Goal: Task Accomplishment & Management: Use online tool/utility

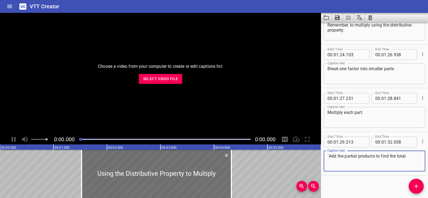
scroll to position [1028, 0]
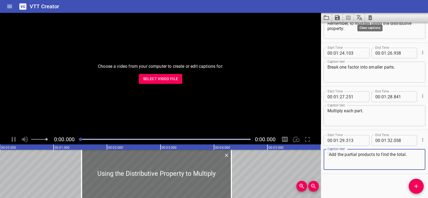
click at [370, 15] on icon "Clear captions" at bounding box center [370, 17] width 6 height 6
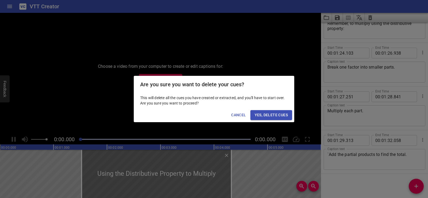
click at [269, 115] on span "Yes, Delete Cues" at bounding box center [271, 115] width 33 height 7
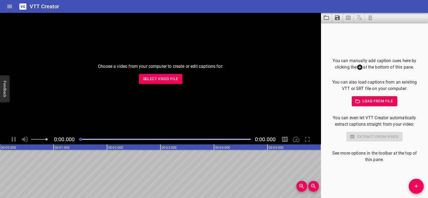
click at [162, 78] on span "Select Video File" at bounding box center [160, 78] width 35 height 7
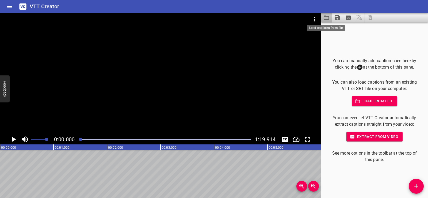
click at [327, 15] on icon "Load captions from file" at bounding box center [326, 17] width 6 height 6
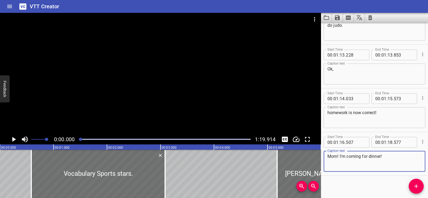
scroll to position [1289, 0]
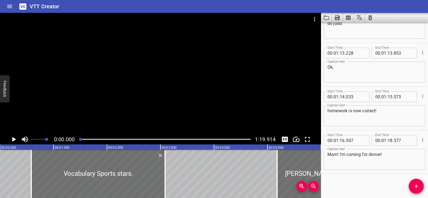
scroll to position [0, 4]
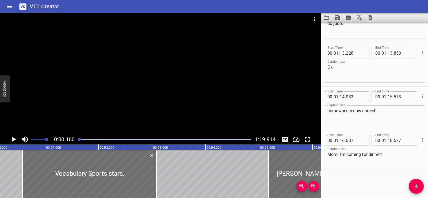
scroll to position [0, 0]
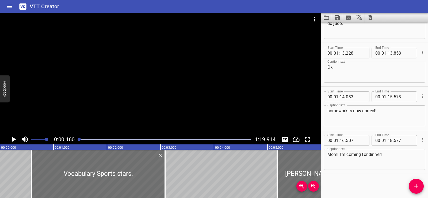
click at [12, 136] on icon "Play/Pause" at bounding box center [14, 139] width 8 height 8
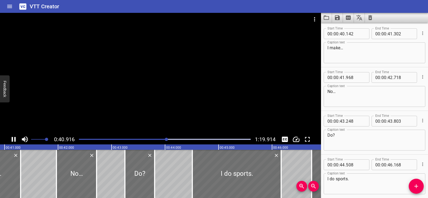
click at [147, 89] on div at bounding box center [160, 73] width 321 height 121
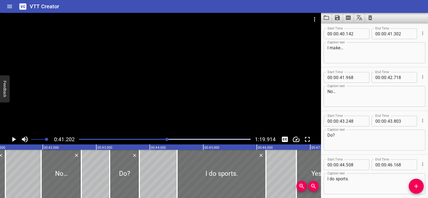
click at [194, 43] on div at bounding box center [160, 73] width 321 height 121
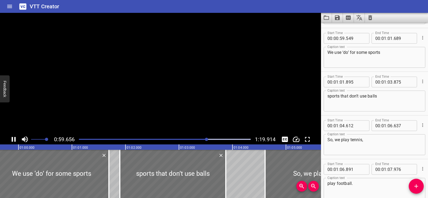
scroll to position [1047, 0]
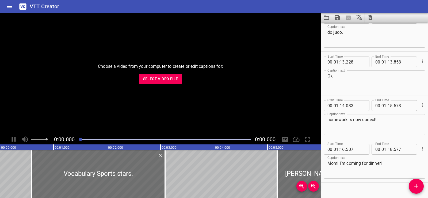
scroll to position [1289, 0]
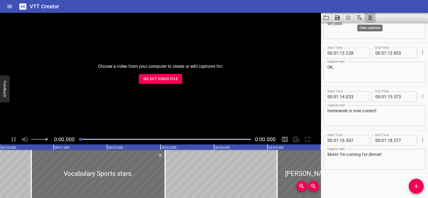
click at [370, 17] on icon "Clear captions" at bounding box center [371, 17] width 4 height 5
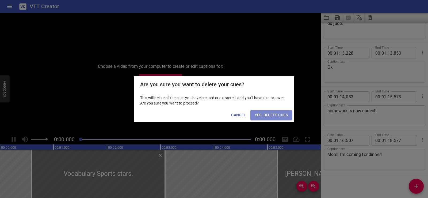
click at [275, 113] on span "Yes, Delete Cues" at bounding box center [271, 115] width 33 height 7
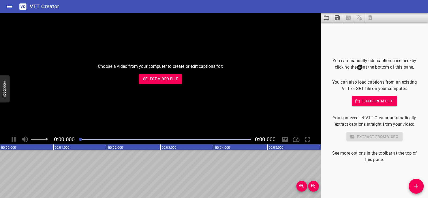
click at [158, 78] on span "Select Video File" at bounding box center [160, 78] width 35 height 7
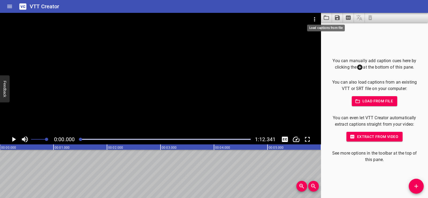
click at [326, 18] on icon "Load captions from file" at bounding box center [326, 17] width 6 height 6
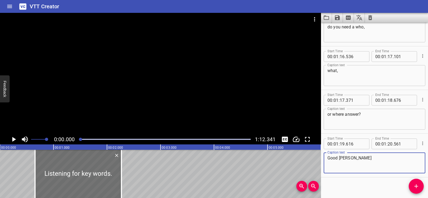
scroll to position [1508, 0]
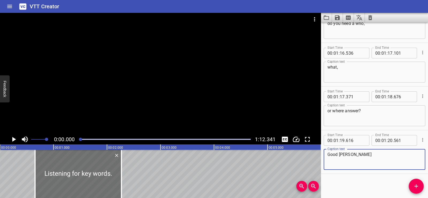
click at [185, 75] on div at bounding box center [160, 73] width 321 height 121
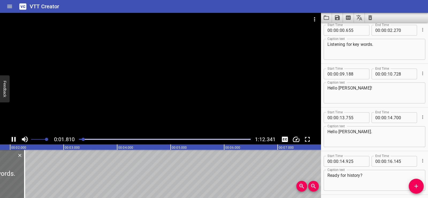
scroll to position [0, 0]
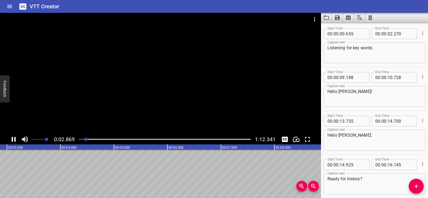
click at [186, 75] on div at bounding box center [160, 73] width 321 height 121
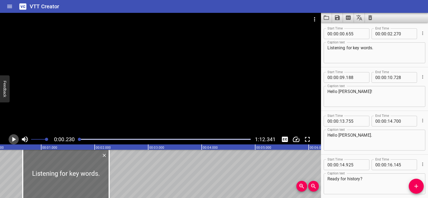
click at [15, 138] on icon "Play/Pause" at bounding box center [14, 139] width 8 height 8
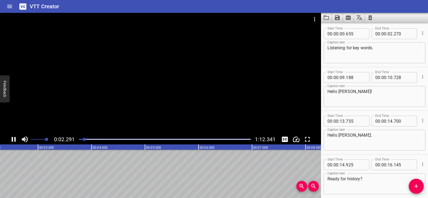
click at [15, 138] on icon "Play/Pause" at bounding box center [14, 139] width 4 height 5
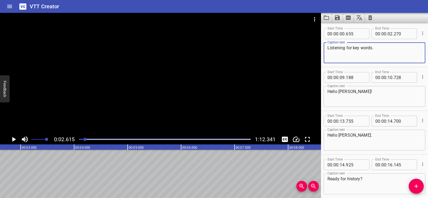
click at [372, 47] on textarea "Listening for key words." at bounding box center [375, 52] width 94 height 15
type textarea "Reading: Sports Stars 2"
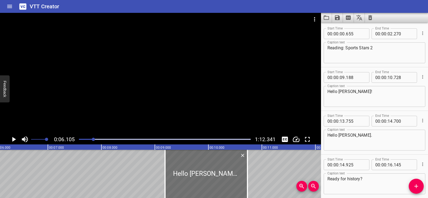
scroll to position [0, 0]
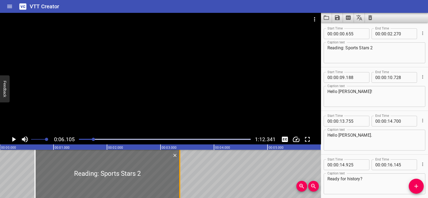
drag, startPoint x: 121, startPoint y: 182, endPoint x: 179, endPoint y: 182, distance: 58.3
click at [179, 182] on div at bounding box center [179, 174] width 5 height 48
type input "03"
type input "360"
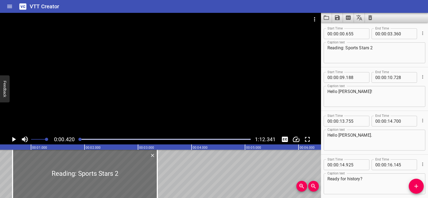
scroll to position [0, 0]
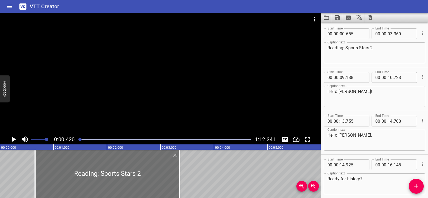
click at [12, 139] on icon "Play/Pause" at bounding box center [14, 139] width 4 height 5
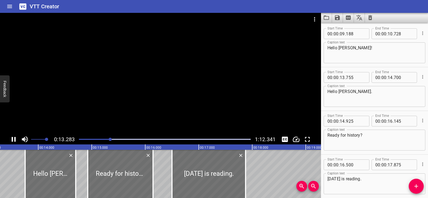
scroll to position [0, 725]
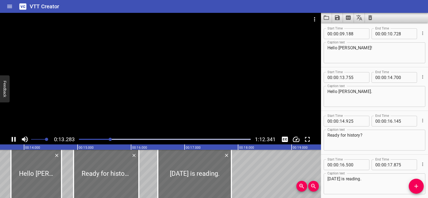
click at [127, 92] on div at bounding box center [160, 73] width 321 height 121
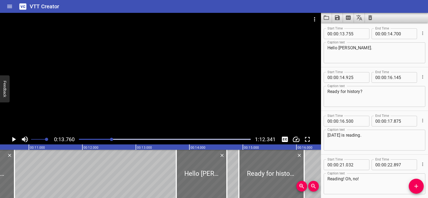
scroll to position [0, 587]
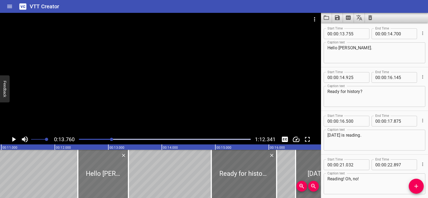
drag, startPoint x: 176, startPoint y: 172, endPoint x: 105, endPoint y: 172, distance: 70.9
click at [105, 172] on div at bounding box center [103, 174] width 51 height 48
type input "12"
type input "430"
type input "13"
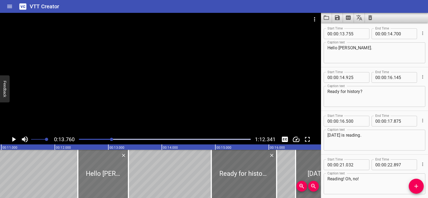
type input "375"
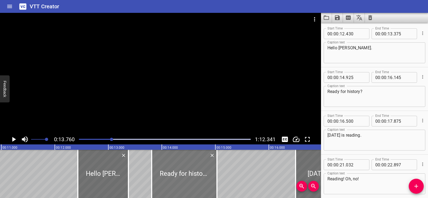
drag, startPoint x: 245, startPoint y: 173, endPoint x: 185, endPoint y: 174, distance: 59.7
click at [185, 174] on div at bounding box center [184, 174] width 65 height 48
type input "13"
type input "810"
type input "15"
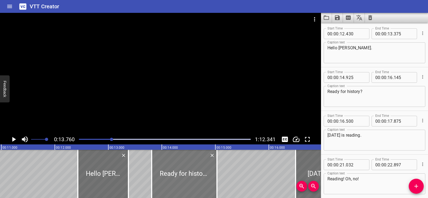
type input "030"
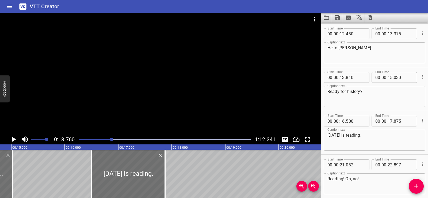
scroll to position [0, 781]
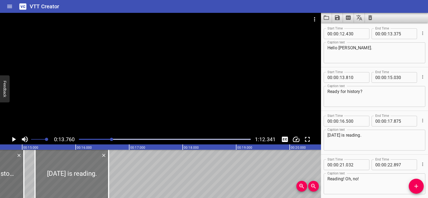
drag, startPoint x: 143, startPoint y: 174, endPoint x: 76, endPoint y: 173, distance: 67.5
click at [76, 173] on div at bounding box center [72, 174] width 74 height 48
type input "15"
type input "240"
type input "16"
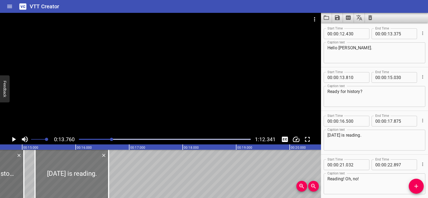
type input "615"
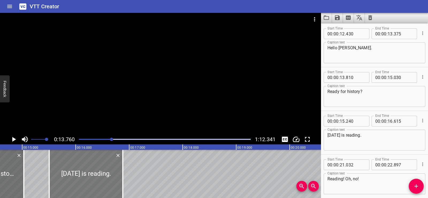
drag, startPoint x: 68, startPoint y: 183, endPoint x: 82, endPoint y: 181, distance: 14.3
click at [82, 181] on div at bounding box center [86, 174] width 74 height 48
type input "505"
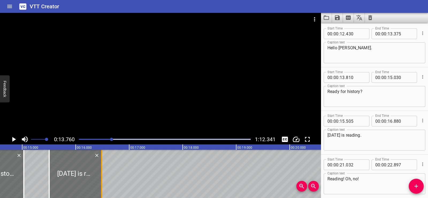
drag, startPoint x: 123, startPoint y: 181, endPoint x: 102, endPoint y: 182, distance: 21.4
click at [102, 182] on div at bounding box center [101, 174] width 1 height 48
type input "480"
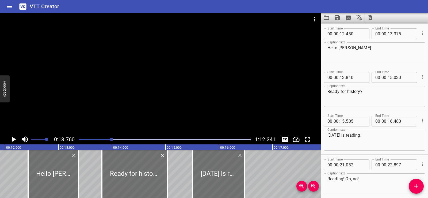
scroll to position [0, 626]
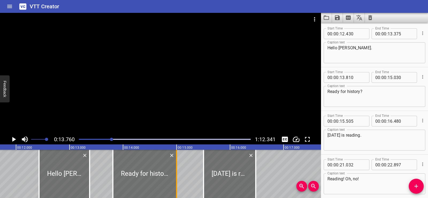
click at [177, 178] on div at bounding box center [176, 174] width 1 height 48
type input "000"
click at [115, 181] on div at bounding box center [114, 174] width 1 height 48
type input "845"
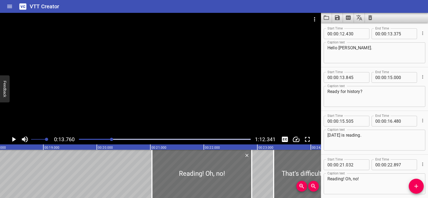
scroll to position [0, 1018]
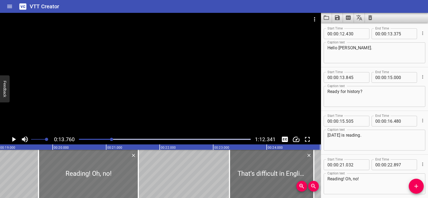
drag, startPoint x: 168, startPoint y: 174, endPoint x: 99, endPoint y: 170, distance: 69.4
click at [99, 170] on div at bounding box center [89, 174] width 100 height 48
type input "19"
type input "737"
type input "21"
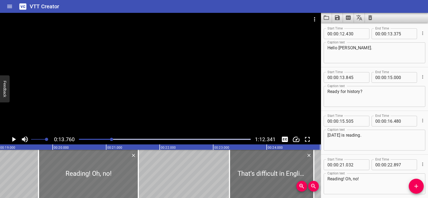
type input "602"
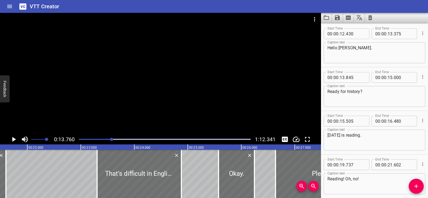
scroll to position [0, 1161]
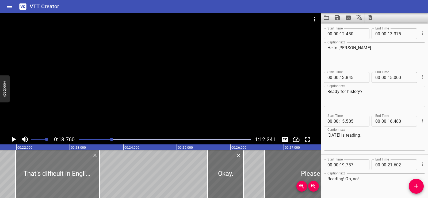
drag, startPoint x: 136, startPoint y: 177, endPoint x: 65, endPoint y: 172, distance: 70.8
click at [65, 172] on div at bounding box center [58, 174] width 84 height 48
type input "21"
type input "984"
type input "23"
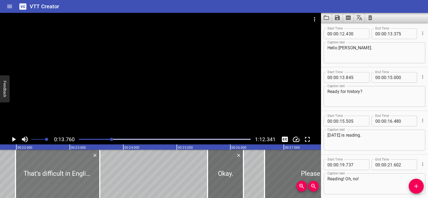
type input "559"
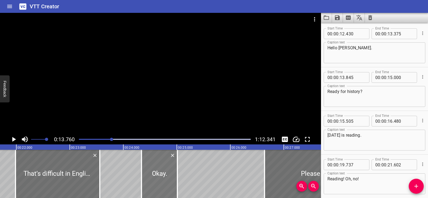
drag, startPoint x: 229, startPoint y: 171, endPoint x: 163, endPoint y: 171, distance: 66.1
click at [163, 171] on div at bounding box center [160, 174] width 36 height 48
type input "24"
type input "339"
type input "25"
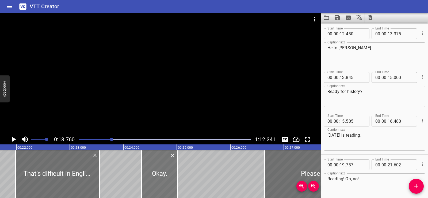
type input "009"
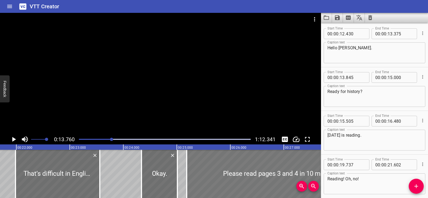
drag, startPoint x: 291, startPoint y: 169, endPoint x: 215, endPoint y: 168, distance: 76.8
click at [215, 168] on div at bounding box center [291, 174] width 209 height 48
type input "25"
type input "184"
type input "29"
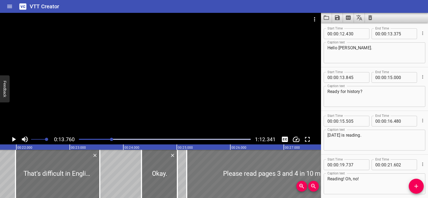
type input "094"
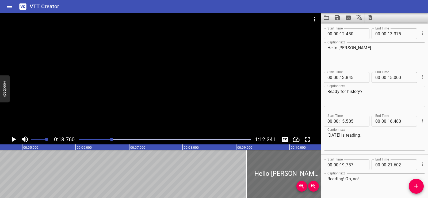
scroll to position [0, 0]
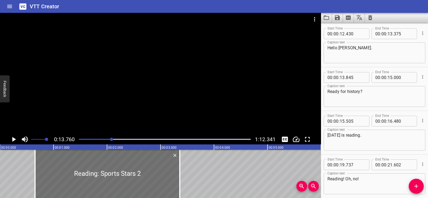
click at [14, 138] on icon "Play/Pause" at bounding box center [14, 139] width 8 height 8
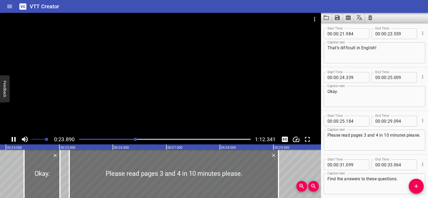
scroll to position [0, 1293]
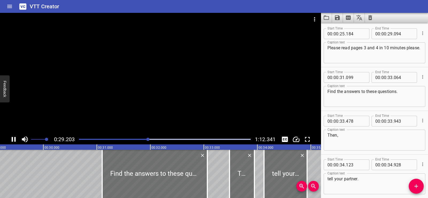
click at [165, 78] on div at bounding box center [160, 73] width 321 height 121
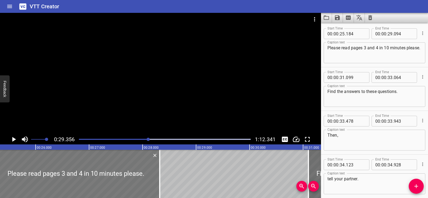
drag, startPoint x: 174, startPoint y: 179, endPoint x: 157, endPoint y: 179, distance: 17.7
click at [158, 179] on div at bounding box center [159, 174] width 5 height 48
type input "28"
type input "314"
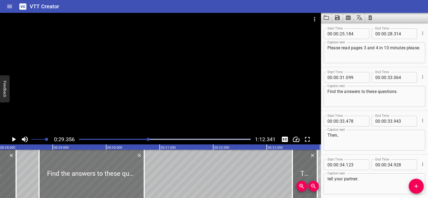
drag, startPoint x: 208, startPoint y: 169, endPoint x: 82, endPoint y: 169, distance: 126.1
click at [82, 169] on div at bounding box center [91, 174] width 105 height 48
type input "28"
type input "744"
type input "30"
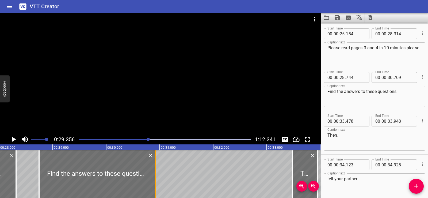
drag, startPoint x: 153, startPoint y: 183, endPoint x: 157, endPoint y: 183, distance: 3.5
click at [157, 183] on div at bounding box center [155, 174] width 5 height 48
type input "919"
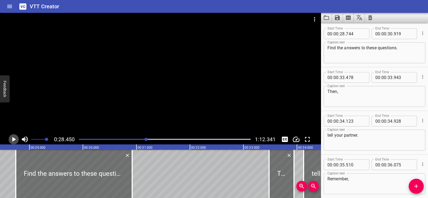
click at [12, 139] on icon "Play/Pause" at bounding box center [14, 139] width 4 height 5
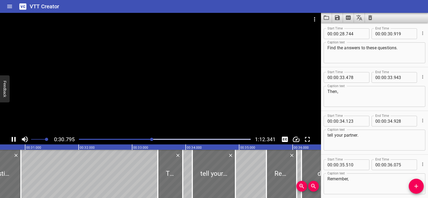
click at [163, 83] on div at bounding box center [160, 73] width 321 height 121
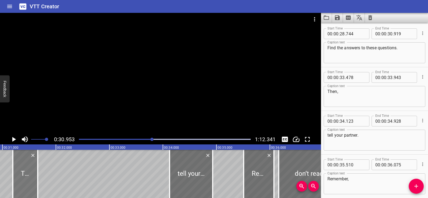
drag, startPoint x: 144, startPoint y: 181, endPoint x: 22, endPoint y: 179, distance: 122.3
click at [22, 179] on div at bounding box center [25, 174] width 25 height 48
type input "31"
type input "193"
type input "31"
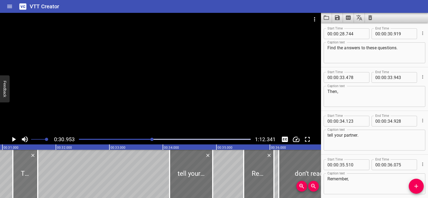
type input "658"
click at [15, 137] on icon "Play/Pause" at bounding box center [14, 139] width 8 height 8
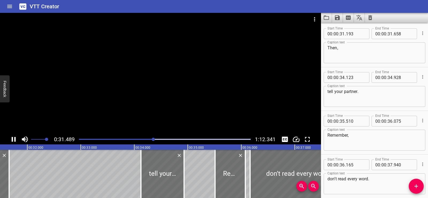
click at [15, 137] on icon "Play/Pause" at bounding box center [14, 139] width 8 height 8
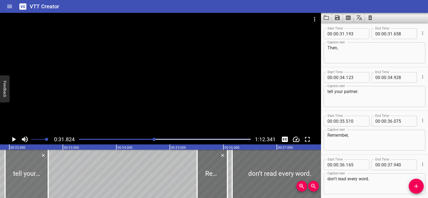
drag, startPoint x: 146, startPoint y: 180, endPoint x: 28, endPoint y: 182, distance: 118.0
click at [28, 182] on div at bounding box center [26, 174] width 43 height 48
type input "31"
type input "918"
type input "32"
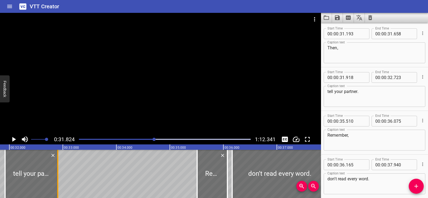
drag, startPoint x: 49, startPoint y: 184, endPoint x: 59, endPoint y: 185, distance: 9.7
click at [59, 185] on div at bounding box center [57, 174] width 5 height 48
type input "903"
click at [11, 138] on icon "Play/Pause" at bounding box center [14, 139] width 8 height 8
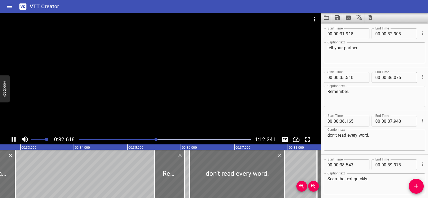
click at [12, 138] on icon "Play/Pause" at bounding box center [14, 139] width 4 height 5
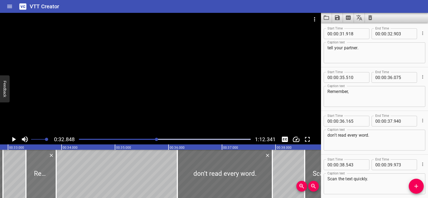
drag, startPoint x: 165, startPoint y: 174, endPoint x: 48, endPoint y: 174, distance: 116.4
click at [48, 174] on div at bounding box center [41, 174] width 30 height 48
type input "33"
type input "335"
type input "33"
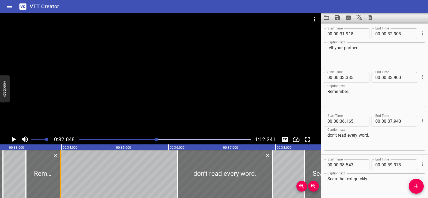
drag, startPoint x: 58, startPoint y: 181, endPoint x: 62, endPoint y: 181, distance: 4.3
click at [62, 181] on div at bounding box center [60, 174] width 5 height 48
type input "980"
click at [14, 139] on icon "Play/Pause" at bounding box center [14, 139] width 4 height 5
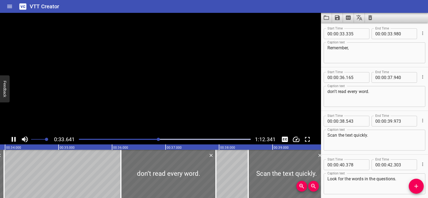
click at [14, 136] on icon "Play/Pause" at bounding box center [14, 139] width 8 height 8
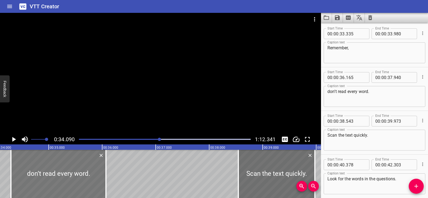
drag, startPoint x: 146, startPoint y: 177, endPoint x: 46, endPoint y: 179, distance: 100.1
click at [46, 179] on div at bounding box center [58, 174] width 95 height 48
type input "34"
type input "295"
type input "36"
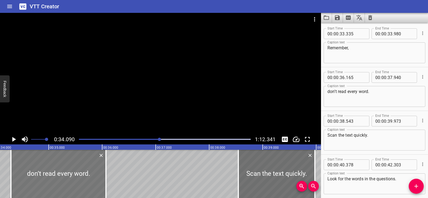
type input "070"
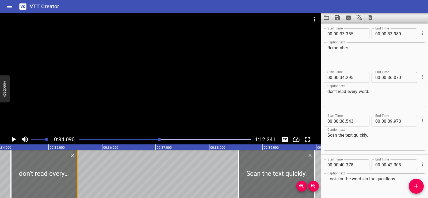
drag, startPoint x: 107, startPoint y: 187, endPoint x: 78, endPoint y: 184, distance: 28.6
click at [78, 184] on div at bounding box center [77, 174] width 5 height 48
type input "35"
type input "540"
click at [16, 140] on icon "Play/Pause" at bounding box center [14, 139] width 8 height 8
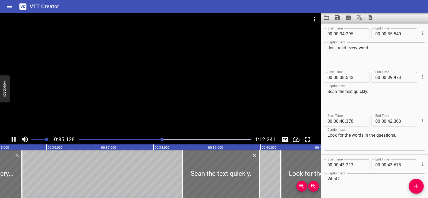
click at [14, 138] on icon "Play/Pause" at bounding box center [14, 139] width 8 height 8
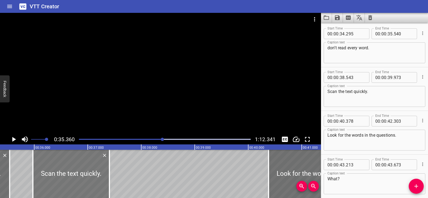
drag, startPoint x: 212, startPoint y: 175, endPoint x: 75, endPoint y: 179, distance: 137.1
click at [75, 179] on div at bounding box center [71, 174] width 77 height 48
type input "35"
type input "973"
type input "37"
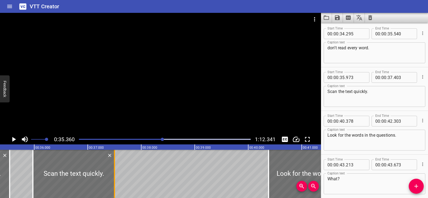
drag, startPoint x: 107, startPoint y: 188, endPoint x: 112, endPoint y: 188, distance: 5.1
click at [112, 188] on div at bounding box center [114, 174] width 5 height 48
type input "498"
click at [14, 139] on icon "Play/Pause" at bounding box center [14, 139] width 4 height 5
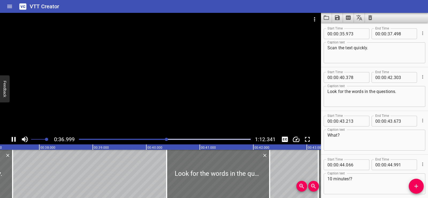
click at [14, 138] on icon "Play/Pause" at bounding box center [14, 139] width 8 height 8
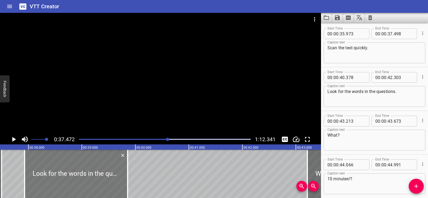
drag, startPoint x: 211, startPoint y: 174, endPoint x: 84, endPoint y: 177, distance: 127.7
click at [84, 177] on div at bounding box center [76, 174] width 103 height 48
type input "37"
type input "928"
type input "39"
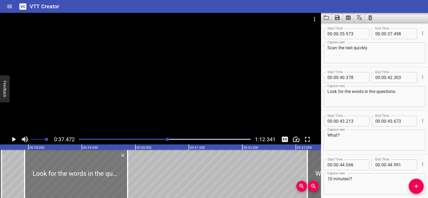
type input "853"
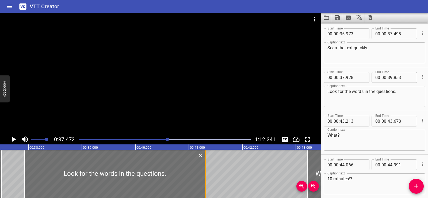
drag, startPoint x: 127, startPoint y: 187, endPoint x: 206, endPoint y: 181, distance: 78.7
click at [206, 181] on div at bounding box center [206, 174] width 1 height 48
type input "41"
type input "318"
click at [12, 140] on icon "Play/Pause" at bounding box center [14, 139] width 8 height 8
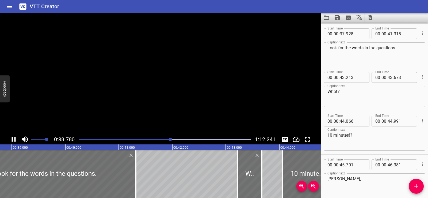
click at [12, 140] on icon "Play/Pause" at bounding box center [14, 139] width 4 height 5
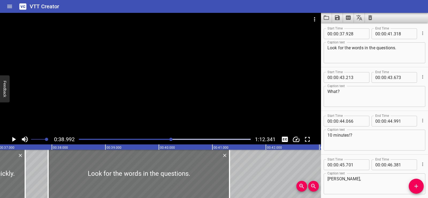
scroll to position [0, 1988]
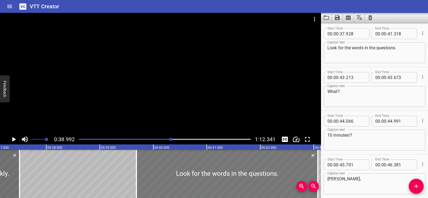
drag, startPoint x: 119, startPoint y: 173, endPoint x: 182, endPoint y: 173, distance: 62.6
click at [182, 173] on div at bounding box center [226, 174] width 181 height 48
type input "39"
type input "683"
type input "43"
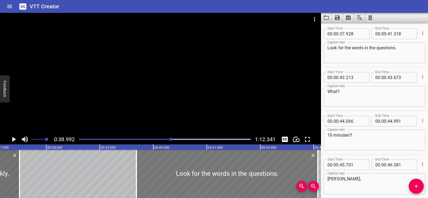
type input "073"
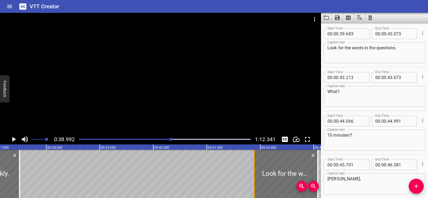
drag, startPoint x: 136, startPoint y: 175, endPoint x: 254, endPoint y: 171, distance: 117.8
click at [254, 171] on div at bounding box center [254, 174] width 1 height 48
type input "41"
type input "883"
click at [418, 188] on icon "Add Cue" at bounding box center [416, 186] width 6 height 6
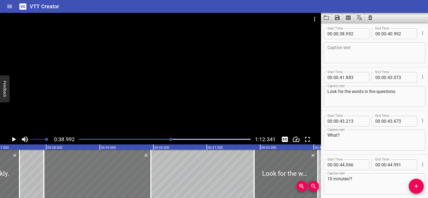
drag, startPoint x: 118, startPoint y: 177, endPoint x: 103, endPoint y: 173, distance: 15.6
click at [103, 173] on div at bounding box center [97, 174] width 107 height 48
type input "37"
type input "957"
type input "39"
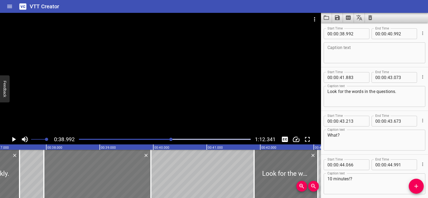
type input "957"
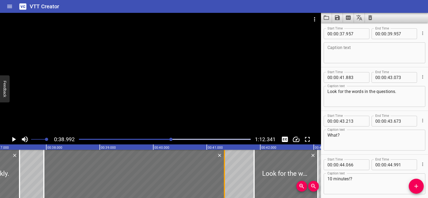
drag, startPoint x: 153, startPoint y: 183, endPoint x: 226, endPoint y: 184, distance: 73.6
click at [226, 184] on div at bounding box center [224, 174] width 5 height 48
type input "41"
type input "332"
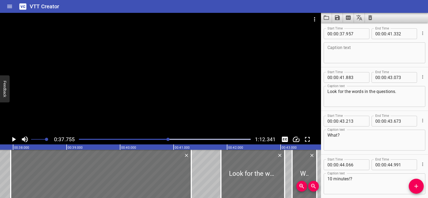
click at [13, 139] on icon "Play/Pause" at bounding box center [14, 139] width 4 height 5
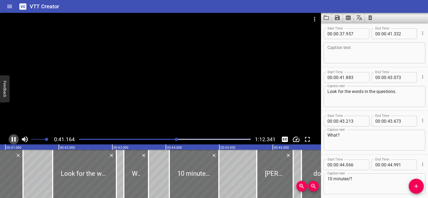
click at [13, 139] on icon "Play/Pause" at bounding box center [14, 139] width 8 height 8
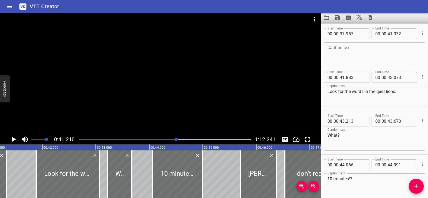
click at [355, 44] on div "Caption text" at bounding box center [375, 52] width 102 height 21
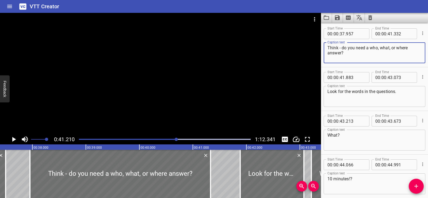
scroll to position [0, 1902]
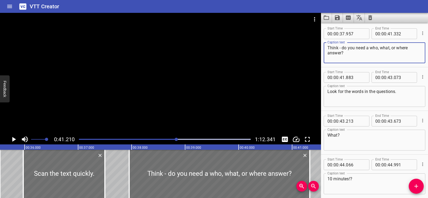
type textarea "Think - do you need a who, what, or where answer?"
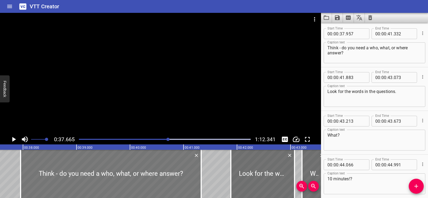
scroll to position [0, 2016]
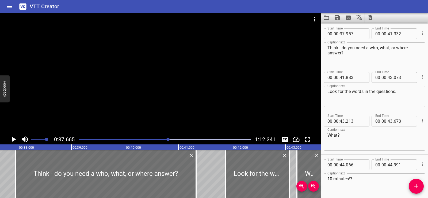
click at [163, 90] on div at bounding box center [160, 73] width 321 height 121
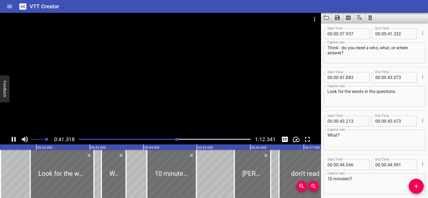
click at [129, 87] on div at bounding box center [160, 73] width 321 height 121
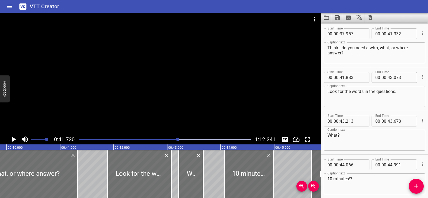
scroll to position [0, 2118]
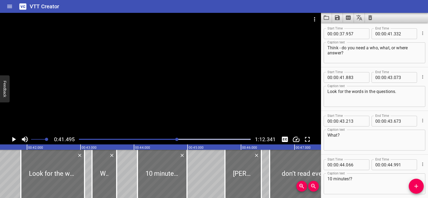
click at [139, 83] on div at bounding box center [160, 73] width 321 height 121
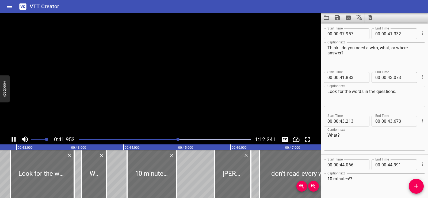
scroll to position [698, 0]
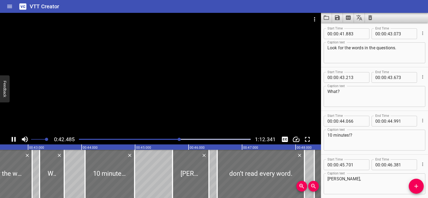
click at [141, 79] on div at bounding box center [160, 73] width 321 height 121
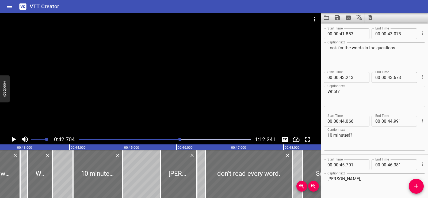
scroll to position [0, 2286]
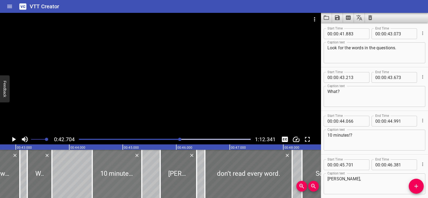
drag, startPoint x: 90, startPoint y: 180, endPoint x: 110, endPoint y: 180, distance: 19.5
click at [110, 180] on div at bounding box center [117, 174] width 50 height 48
type input "431"
type input "45"
type input "356"
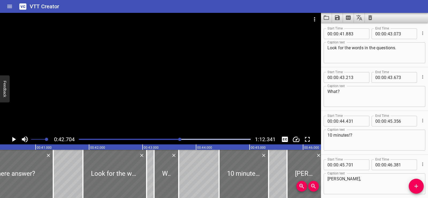
scroll to position [0, 2137]
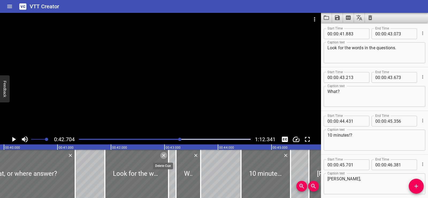
click at [162, 155] on icon "Delete" at bounding box center [163, 155] width 5 height 5
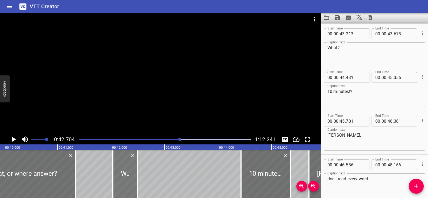
drag, startPoint x: 187, startPoint y: 175, endPoint x: 123, endPoint y: 173, distance: 63.2
click at [123, 173] on div at bounding box center [125, 174] width 25 height 48
type input "42"
type input "033"
type input "42"
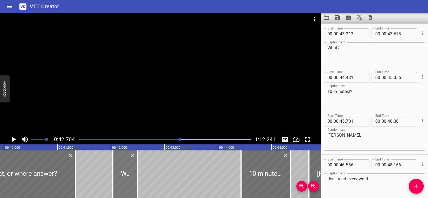
type input "493"
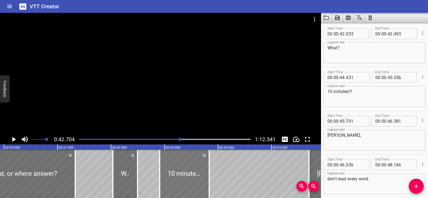
drag, startPoint x: 261, startPoint y: 177, endPoint x: 180, endPoint y: 175, distance: 81.4
click at [180, 175] on div at bounding box center [185, 174] width 50 height 48
type input "42"
type input "911"
type input "43"
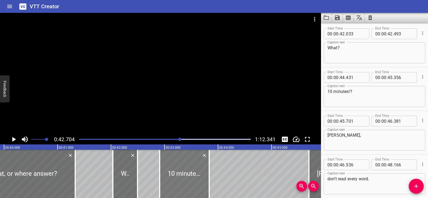
type input "836"
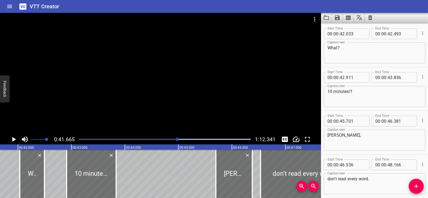
click at [169, 79] on div at bounding box center [160, 73] width 321 height 121
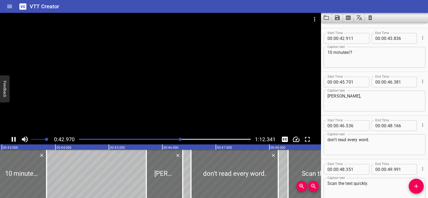
scroll to position [742, 0]
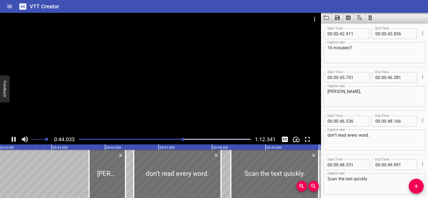
click at [174, 74] on div at bounding box center [160, 73] width 321 height 121
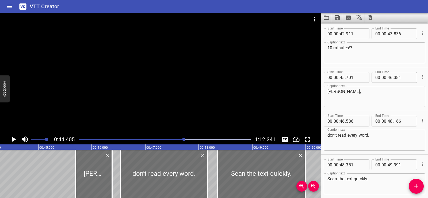
scroll to position [0, 2377]
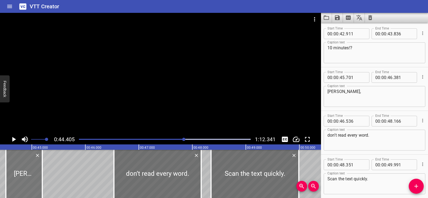
drag, startPoint x: 81, startPoint y: 175, endPoint x: 17, endPoint y: 165, distance: 64.2
click at [17, 165] on div at bounding box center [24, 174] width 36 height 48
type input "44"
type input "516"
type input "45"
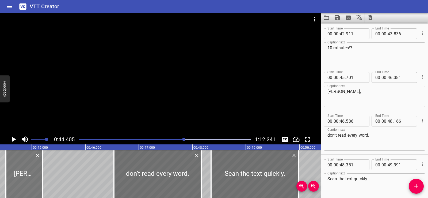
type input "196"
click at [14, 138] on icon "Play/Pause" at bounding box center [14, 139] width 4 height 5
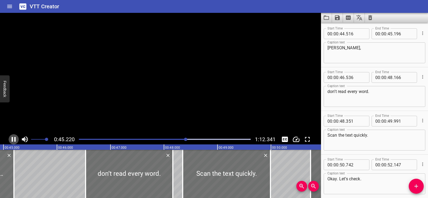
click at [14, 138] on icon "Play/Pause" at bounding box center [14, 139] width 8 height 8
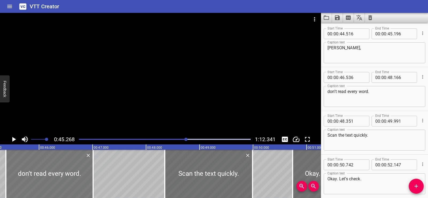
drag, startPoint x: 102, startPoint y: 180, endPoint x: 40, endPoint y: 177, distance: 61.9
click at [40, 177] on div at bounding box center [49, 174] width 87 height 48
type input "45"
type input "381"
type input "47"
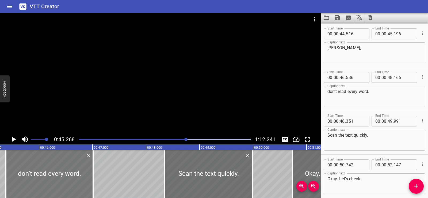
type input "011"
click at [14, 139] on icon "Play/Pause" at bounding box center [14, 139] width 4 height 5
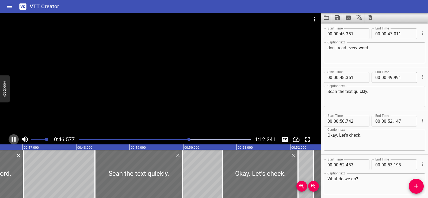
click at [14, 137] on icon "Play/Pause" at bounding box center [14, 139] width 8 height 8
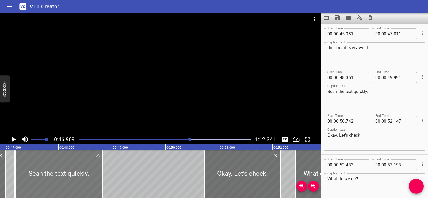
drag, startPoint x: 115, startPoint y: 176, endPoint x: 56, endPoint y: 175, distance: 59.1
click at [56, 175] on div at bounding box center [59, 174] width 88 height 48
type input "47"
type input "191"
type input "48"
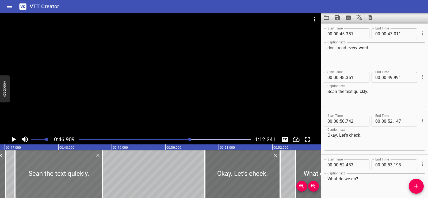
type input "831"
click at [14, 138] on icon "Play/Pause" at bounding box center [14, 139] width 8 height 8
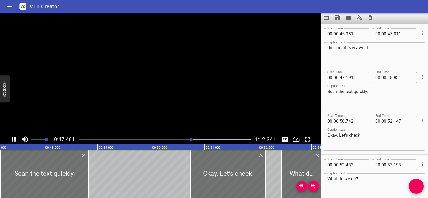
scroll to position [873, 0]
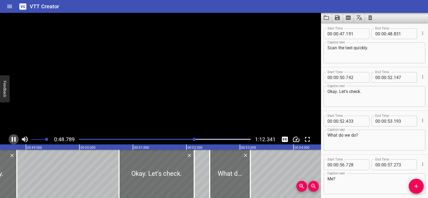
click at [14, 138] on icon "Play/Pause" at bounding box center [14, 139] width 8 height 8
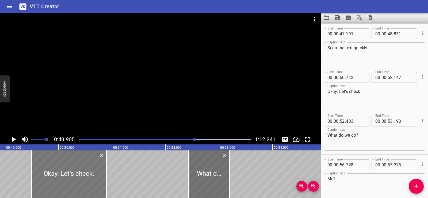
drag, startPoint x: 141, startPoint y: 183, endPoint x: 78, endPoint y: 181, distance: 62.9
click at [78, 181] on div at bounding box center [68, 174] width 75 height 48
type input "49"
type input "492"
type input "50"
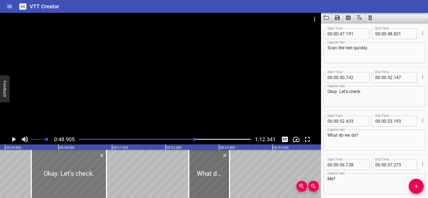
type input "897"
click at [12, 139] on icon "Play/Pause" at bounding box center [14, 139] width 8 height 8
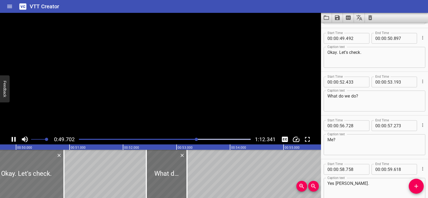
scroll to position [916, 0]
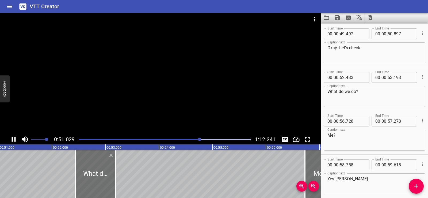
click at [10, 140] on icon "Play/Pause" at bounding box center [14, 139] width 8 height 8
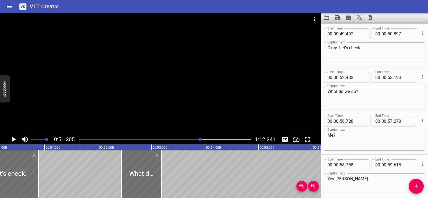
scroll to position [0, 2675]
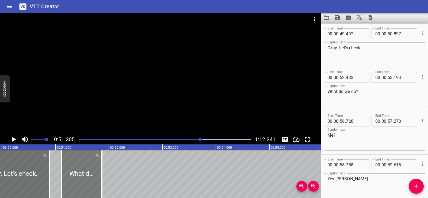
drag, startPoint x: 157, startPoint y: 183, endPoint x: 86, endPoint y: 181, distance: 70.9
click at [86, 181] on div at bounding box center [81, 174] width 41 height 48
type input "51"
type input "108"
type input "51"
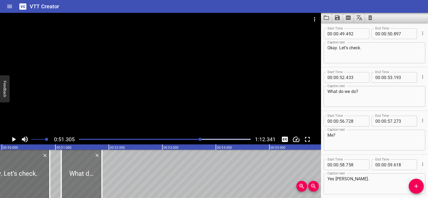
type input "868"
click at [16, 139] on icon "Play/Pause" at bounding box center [14, 139] width 8 height 8
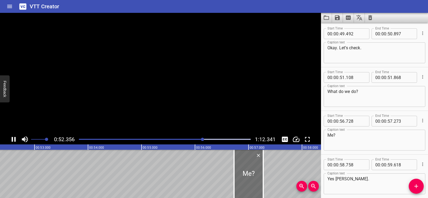
click at [16, 139] on icon "Play/Pause" at bounding box center [14, 139] width 8 height 8
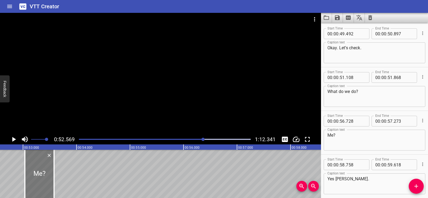
drag, startPoint x: 226, startPoint y: 177, endPoint x: 40, endPoint y: 173, distance: 185.3
click at [40, 173] on div at bounding box center [39, 174] width 29 height 48
type input "53"
type input "033"
type input "53"
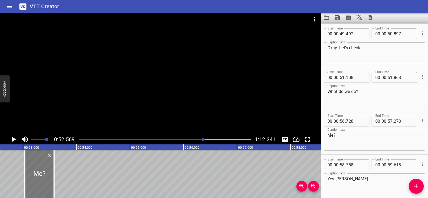
type input "578"
click at [3, 164] on div "Reading: Sports Stars 2 Hello Mr Jones! Hello Jamar. Ready for history? Today i…" at bounding box center [397, 174] width 6423 height 48
click at [12, 139] on icon "Play/Pause" at bounding box center [14, 139] width 8 height 8
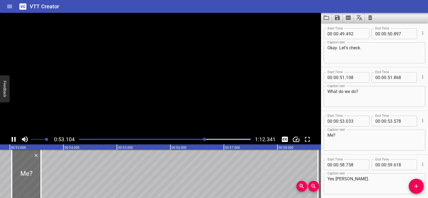
scroll to position [1000, 0]
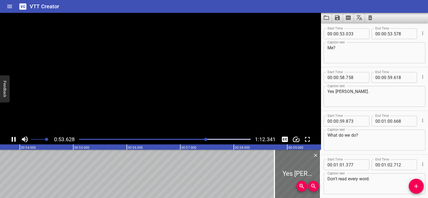
click at [13, 138] on icon "Play/Pause" at bounding box center [14, 139] width 8 height 8
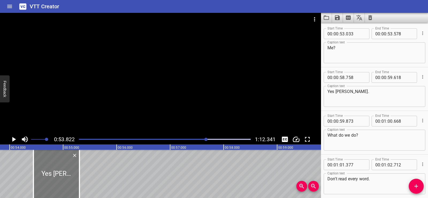
drag, startPoint x: 289, startPoint y: 177, endPoint x: 58, endPoint y: 176, distance: 231.0
click at [58, 176] on div at bounding box center [56, 174] width 46 height 48
type input "54"
type input "443"
type input "55"
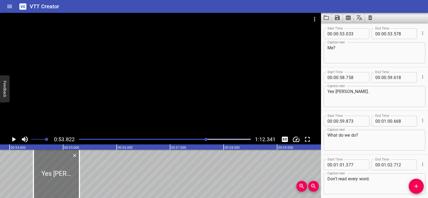
type input "303"
click at [14, 137] on icon "Play/Pause" at bounding box center [14, 139] width 8 height 8
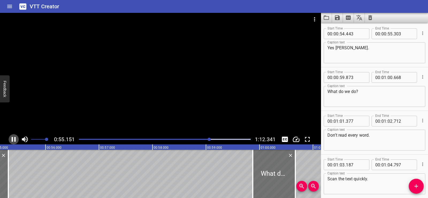
click at [14, 137] on icon "Play/Pause" at bounding box center [14, 139] width 8 height 8
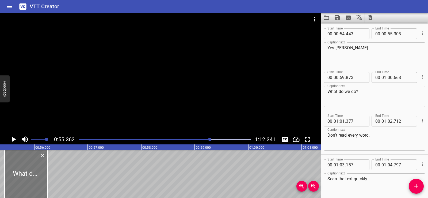
drag, startPoint x: 236, startPoint y: 181, endPoint x: 28, endPoint y: 180, distance: 207.4
click at [28, 180] on div at bounding box center [26, 174] width 43 height 48
type input "55"
type input "448"
type input "00"
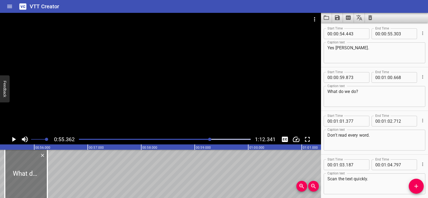
type input "56"
type input "243"
click at [14, 138] on icon "Play/Pause" at bounding box center [14, 139] width 4 height 5
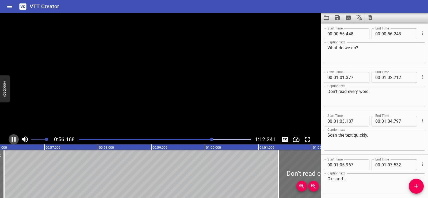
click at [14, 138] on icon "Play/Pause" at bounding box center [14, 139] width 4 height 5
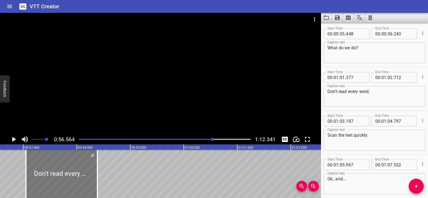
drag, startPoint x: 270, startPoint y: 180, endPoint x: 65, endPoint y: 178, distance: 205.8
click at [65, 178] on div at bounding box center [61, 174] width 71 height 48
type input "00"
type input "57"
type input "052"
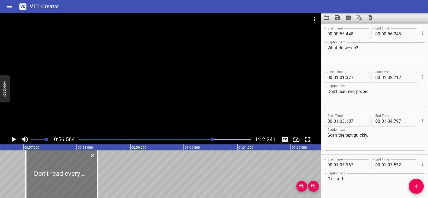
type input "00"
type input "58"
type input "387"
click at [52, 171] on div at bounding box center [62, 174] width 71 height 48
type input "077"
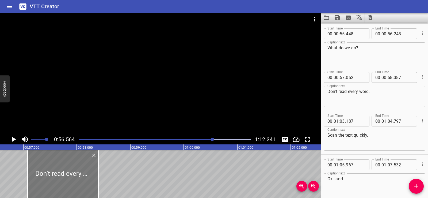
type input "412"
click at [54, 172] on div at bounding box center [63, 174] width 71 height 48
type input "097"
type input "432"
click at [15, 136] on icon "Play/Pause" at bounding box center [14, 139] width 8 height 8
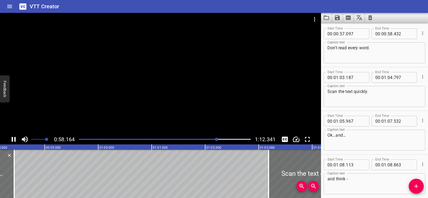
click at [14, 139] on icon "Play/Pause" at bounding box center [14, 139] width 8 height 8
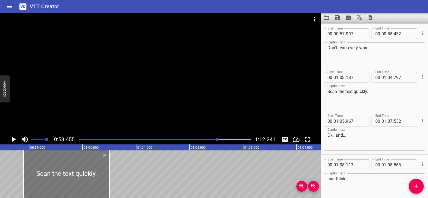
drag, startPoint x: 280, startPoint y: 170, endPoint x: 59, endPoint y: 176, distance: 221.4
click at [59, 176] on div at bounding box center [67, 174] width 86 height 48
type input "00"
type input "58"
type input "897"
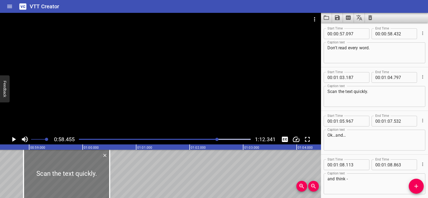
type input "00"
type input "507"
drag, startPoint x: 14, startPoint y: 138, endPoint x: 16, endPoint y: 164, distance: 25.8
click at [15, 138] on icon "Play/Pause" at bounding box center [14, 139] width 4 height 5
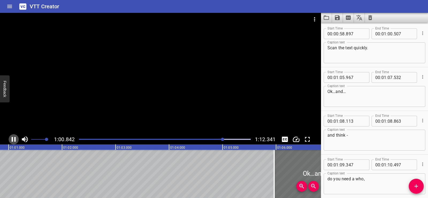
click at [14, 139] on icon "Play/Pause" at bounding box center [14, 139] width 8 height 8
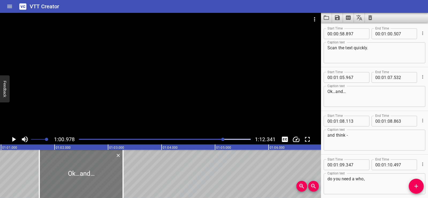
drag, startPoint x: 198, startPoint y: 173, endPoint x: 74, endPoint y: 169, distance: 124.3
click at [74, 169] on div at bounding box center [81, 174] width 84 height 48
type input "01"
type input "717"
type input "03"
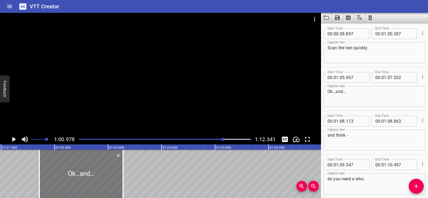
type input "282"
click at [10, 140] on icon "Play/Pause" at bounding box center [14, 139] width 8 height 8
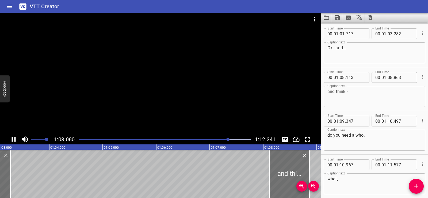
click at [14, 139] on icon "Play/Pause" at bounding box center [14, 139] width 8 height 8
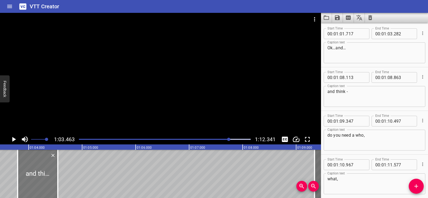
drag, startPoint x: 265, startPoint y: 175, endPoint x: 33, endPoint y: 175, distance: 231.2
click at [33, 175] on div at bounding box center [38, 174] width 40 height 48
type input "03"
type input "793"
type input "04"
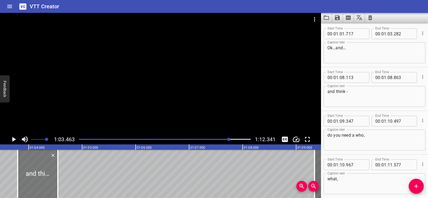
type input "543"
click at [12, 139] on icon "Play/Pause" at bounding box center [14, 139] width 4 height 5
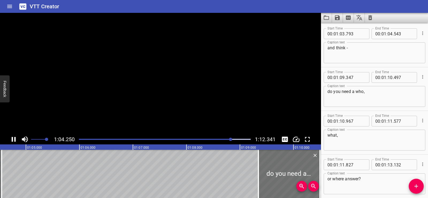
click at [13, 139] on icon "Play/Pause" at bounding box center [14, 139] width 8 height 8
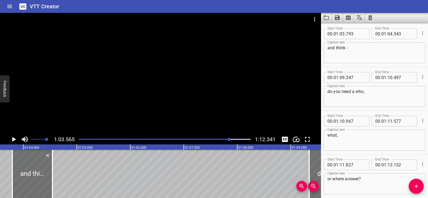
click at [13, 134] on button "Play/Pause" at bounding box center [14, 139] width 10 height 10
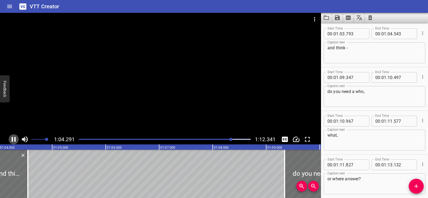
click at [14, 140] on icon "Play/Pause" at bounding box center [14, 139] width 8 height 8
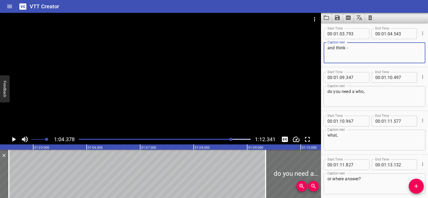
drag, startPoint x: 337, startPoint y: 48, endPoint x: 330, endPoint y: 49, distance: 7.2
click at [330, 49] on textarea "and think -" at bounding box center [375, 52] width 94 height 15
click at [339, 52] on textarea "and think -" at bounding box center [375, 52] width 94 height 15
drag, startPoint x: 337, startPoint y: 48, endPoint x: 333, endPoint y: 47, distance: 3.8
click at [333, 47] on textarea "and think -" at bounding box center [375, 52] width 94 height 15
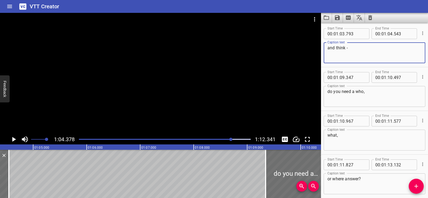
click at [341, 51] on textarea "and think -" at bounding box center [375, 52] width 94 height 15
drag, startPoint x: 336, startPoint y: 48, endPoint x: 325, endPoint y: 47, distance: 10.8
click at [325, 47] on div "and think - Caption text" at bounding box center [375, 52] width 102 height 21
type textarea "think -"
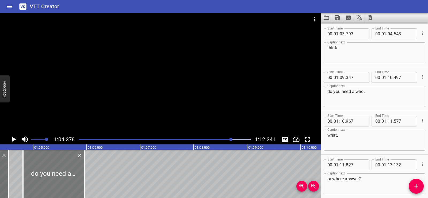
drag, startPoint x: 298, startPoint y: 172, endPoint x: 55, endPoint y: 169, distance: 243.0
click at [55, 169] on div at bounding box center [54, 174] width 62 height 48
type input "04"
type input "807"
type input "05"
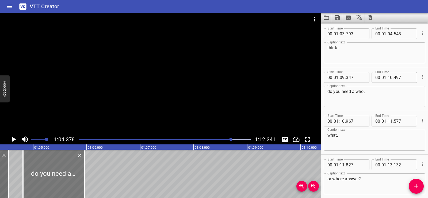
type input "957"
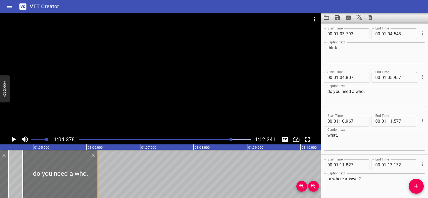
drag, startPoint x: 86, startPoint y: 181, endPoint x: 101, endPoint y: 181, distance: 14.7
click at [101, 181] on div at bounding box center [97, 174] width 5 height 48
type input "06"
type input "232"
click at [13, 140] on icon "Play/Pause" at bounding box center [14, 139] width 4 height 5
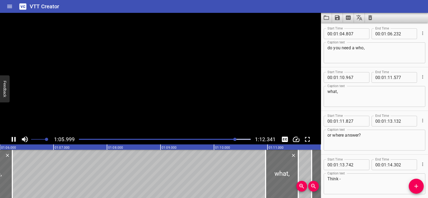
click at [13, 138] on icon "Play/Pause" at bounding box center [14, 139] width 8 height 8
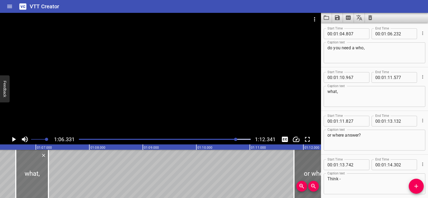
drag, startPoint x: 260, startPoint y: 173, endPoint x: 28, endPoint y: 172, distance: 232.3
click at [28, 172] on div at bounding box center [32, 174] width 33 height 48
type input "06"
type input "627"
type input "07"
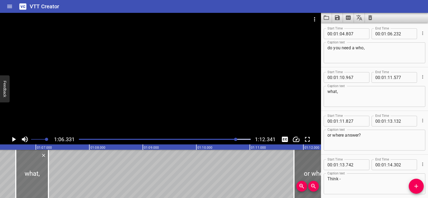
type input "237"
click at [15, 136] on icon "Play/Pause" at bounding box center [14, 139] width 8 height 8
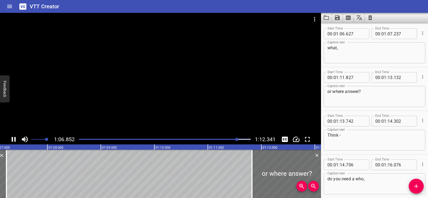
click at [15, 136] on icon "Play/Pause" at bounding box center [14, 139] width 8 height 8
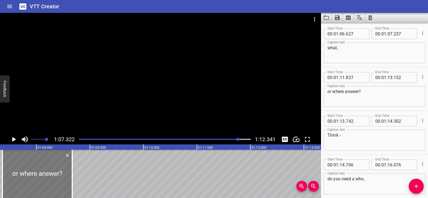
drag, startPoint x: 293, startPoint y: 173, endPoint x: 56, endPoint y: 174, distance: 237.4
click at [56, 174] on div at bounding box center [37, 174] width 70 height 48
type input "07"
type input "367"
type input "08"
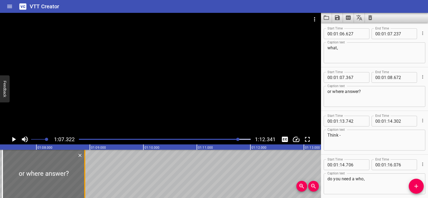
drag, startPoint x: 71, startPoint y: 184, endPoint x: 83, endPoint y: 185, distance: 12.1
click at [83, 185] on div at bounding box center [84, 174] width 5 height 48
type input "897"
click at [15, 136] on icon "Play/Pause" at bounding box center [14, 139] width 8 height 8
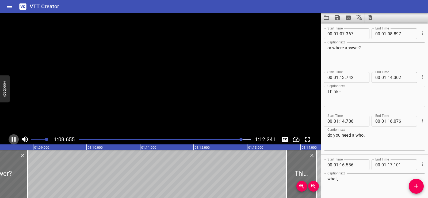
click at [14, 137] on icon "Play/Pause" at bounding box center [14, 139] width 8 height 8
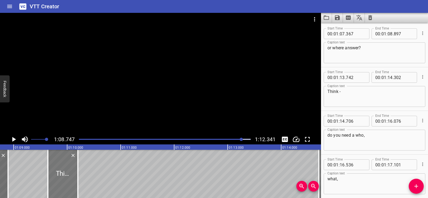
drag, startPoint x: 285, startPoint y: 168, endPoint x: 66, endPoint y: 169, distance: 219.5
click at [66, 169] on div at bounding box center [63, 174] width 30 height 48
type input "09"
type input "642"
type input "10"
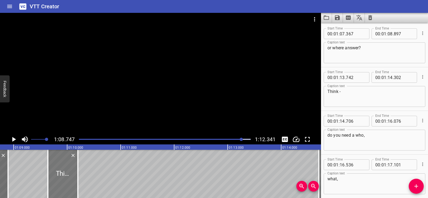
type input "202"
click at [15, 139] on icon "Play/Pause" at bounding box center [14, 139] width 4 height 5
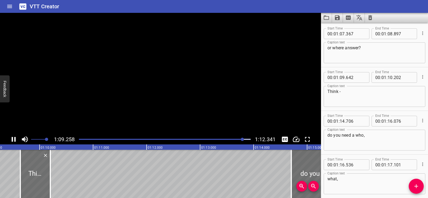
scroll to position [0, 3722]
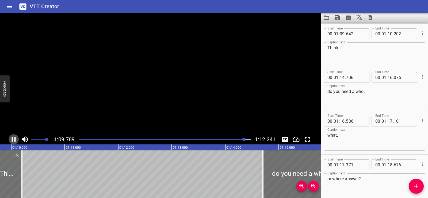
click at [15, 139] on icon "Play/Pause" at bounding box center [14, 139] width 4 height 5
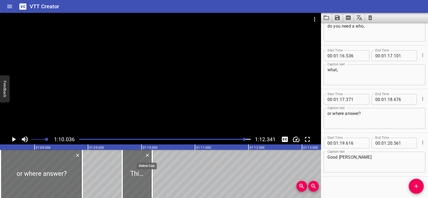
click at [148, 155] on icon "Delete" at bounding box center [147, 155] width 3 height 3
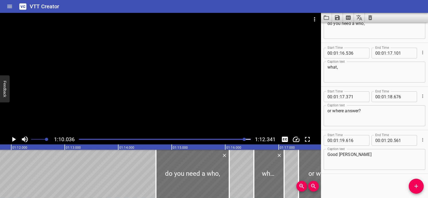
scroll to position [0, 3848]
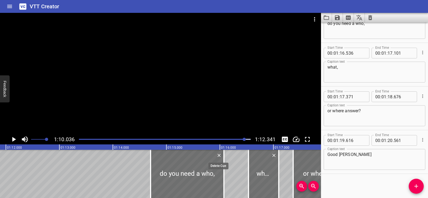
click at [220, 154] on icon "Delete" at bounding box center [219, 155] width 3 height 3
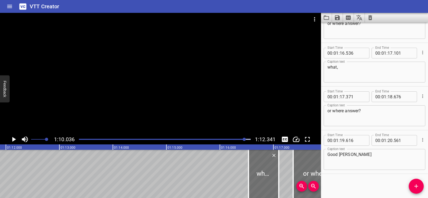
scroll to position [1420, 0]
click at [277, 155] on button "Delete" at bounding box center [274, 155] width 7 height 7
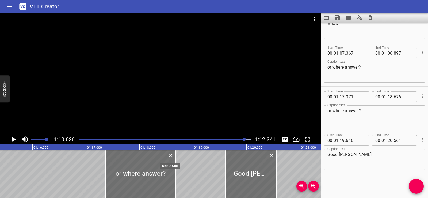
click at [170, 153] on icon "Delete" at bounding box center [170, 155] width 5 height 5
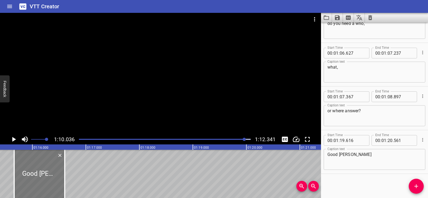
drag, startPoint x: 240, startPoint y: 174, endPoint x: 32, endPoint y: 178, distance: 208.3
click at [32, 178] on div at bounding box center [39, 174] width 51 height 48
type input "15"
type input "646"
type input "16"
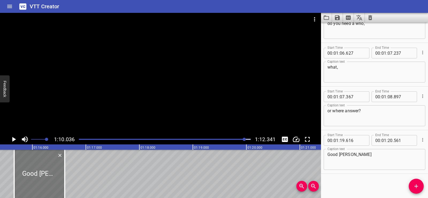
type input "591"
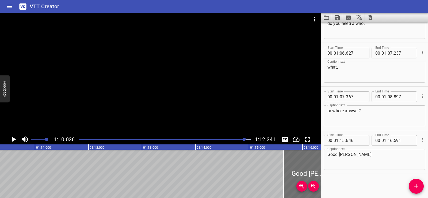
scroll to position [0, 3776]
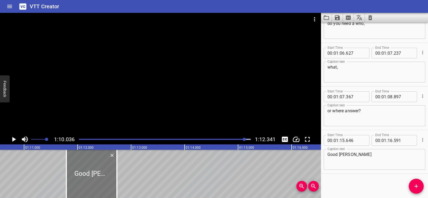
drag, startPoint x: 236, startPoint y: 175, endPoint x: 91, endPoint y: 174, distance: 144.5
click at [91, 174] on div at bounding box center [91, 174] width 51 height 48
type input "11"
type input "791"
type input "12"
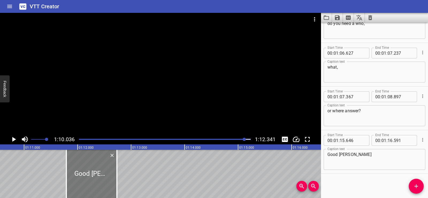
type input "736"
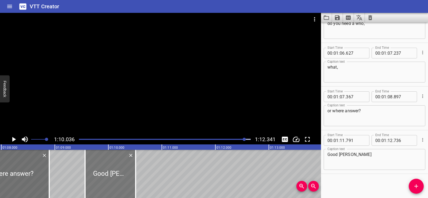
drag, startPoint x: 222, startPoint y: 181, endPoint x: 103, endPoint y: 173, distance: 119.4
click at [103, 173] on div at bounding box center [110, 174] width 51 height 48
type input "09"
type input "566"
type input "10"
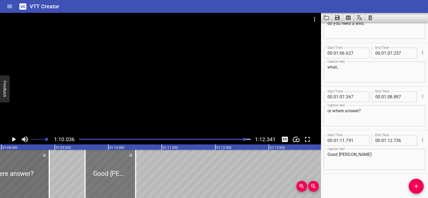
type input "511"
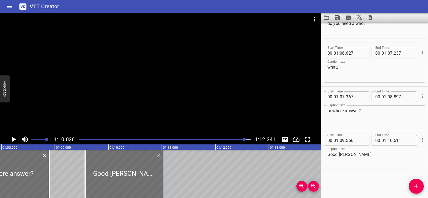
drag, startPoint x: 136, startPoint y: 180, endPoint x: 164, endPoint y: 181, distance: 28.1
click at [164, 181] on div at bounding box center [163, 174] width 5 height 48
type input "11"
type input "036"
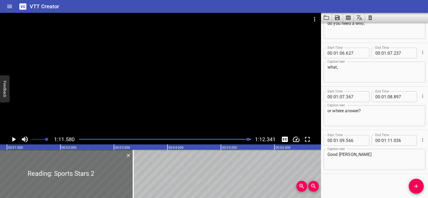
scroll to position [0, 0]
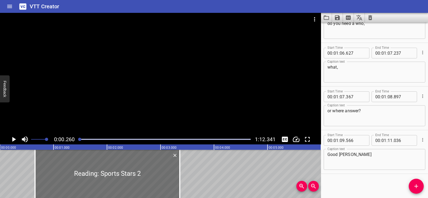
scroll to position [0, 14]
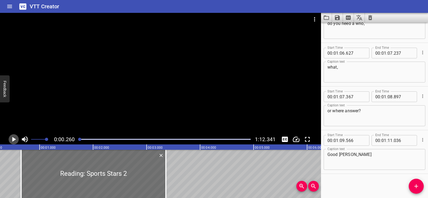
click at [12, 139] on icon "Play/Pause" at bounding box center [14, 139] width 4 height 5
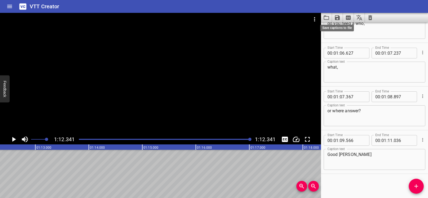
click at [336, 17] on icon "Save captions to file" at bounding box center [337, 17] width 5 height 5
click at [345, 31] on li "Save to VTT file" at bounding box center [351, 30] width 39 height 10
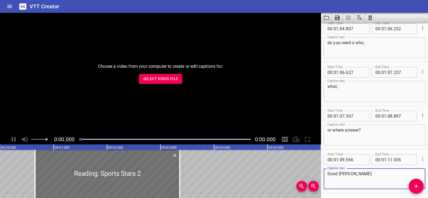
scroll to position [1333, 0]
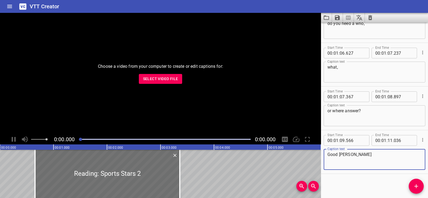
click at [371, 17] on icon "Clear captions" at bounding box center [371, 17] width 4 height 5
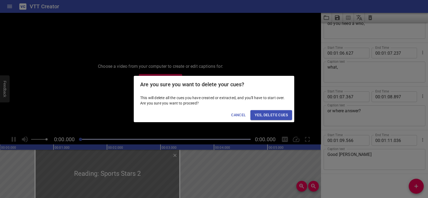
click at [272, 113] on span "Yes, Delete Cues" at bounding box center [271, 115] width 33 height 7
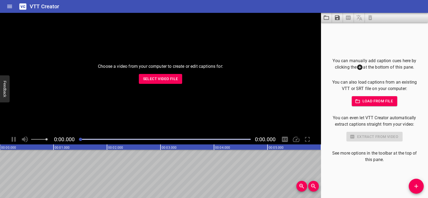
click at [159, 79] on span "Select Video File" at bounding box center [160, 78] width 35 height 7
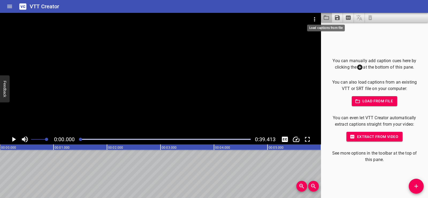
click at [327, 16] on icon "Load captions from file" at bounding box center [326, 17] width 6 height 6
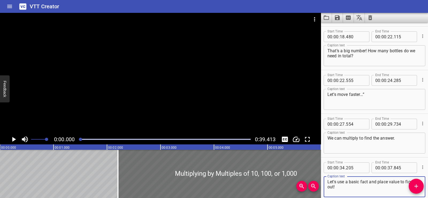
scroll to position [112, 0]
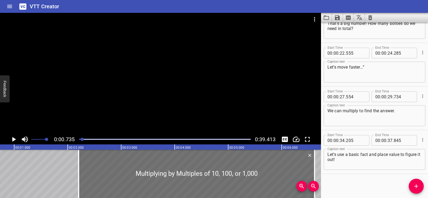
click at [13, 137] on icon "Play/Pause" at bounding box center [14, 139] width 8 height 8
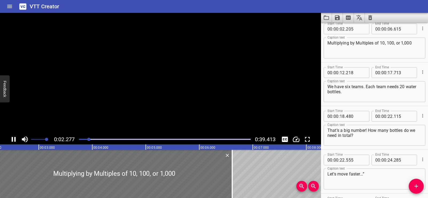
scroll to position [0, 0]
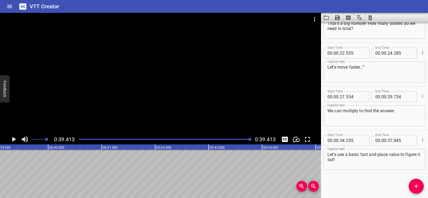
scroll to position [0, 2110]
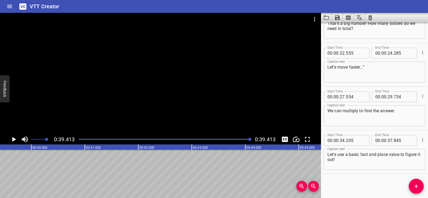
click at [373, 21] on button "Clear captions" at bounding box center [370, 18] width 11 height 10
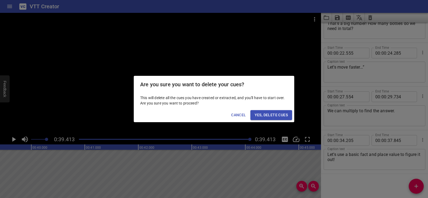
click at [371, 18] on div "Are you sure you want to delete your cues? This will delete all the cues you ha…" at bounding box center [214, 99] width 428 height 198
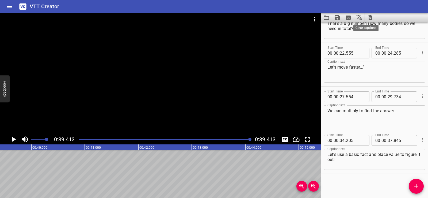
click at [369, 17] on icon "Clear captions" at bounding box center [371, 17] width 4 height 5
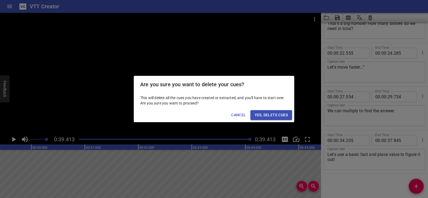
click at [264, 116] on span "Yes, Delete Cues" at bounding box center [271, 115] width 33 height 7
